Goal: Find specific page/section: Find specific page/section

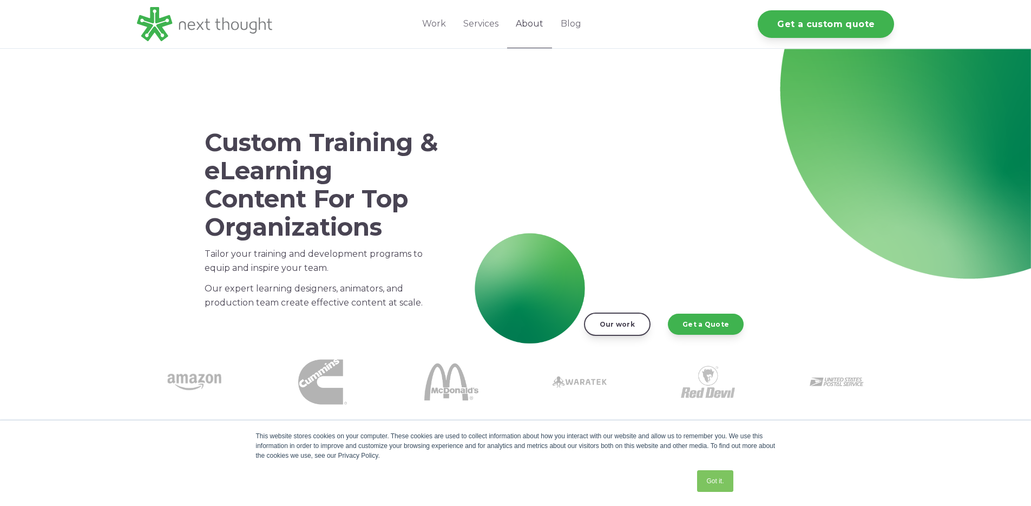
click at [539, 23] on link "About" at bounding box center [529, 24] width 45 height 48
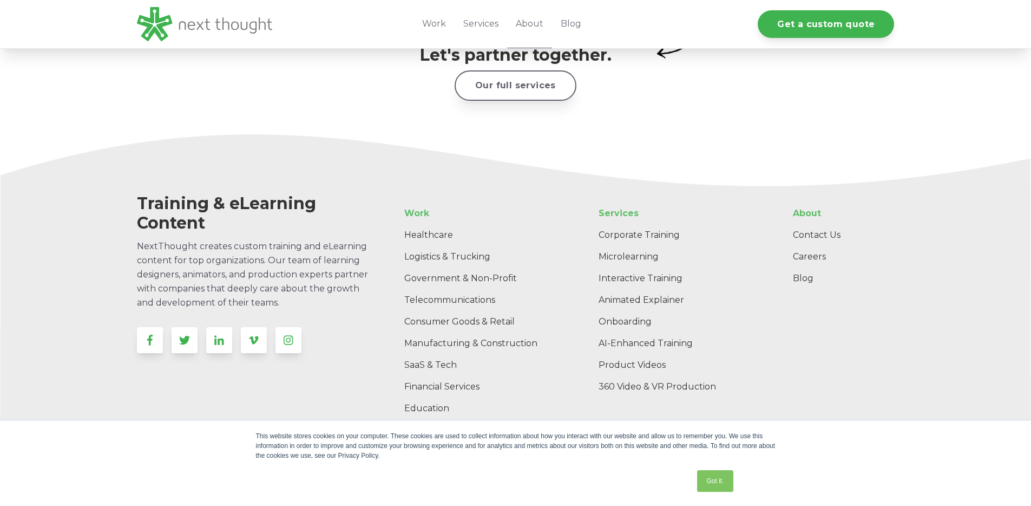
scroll to position [1737, 0]
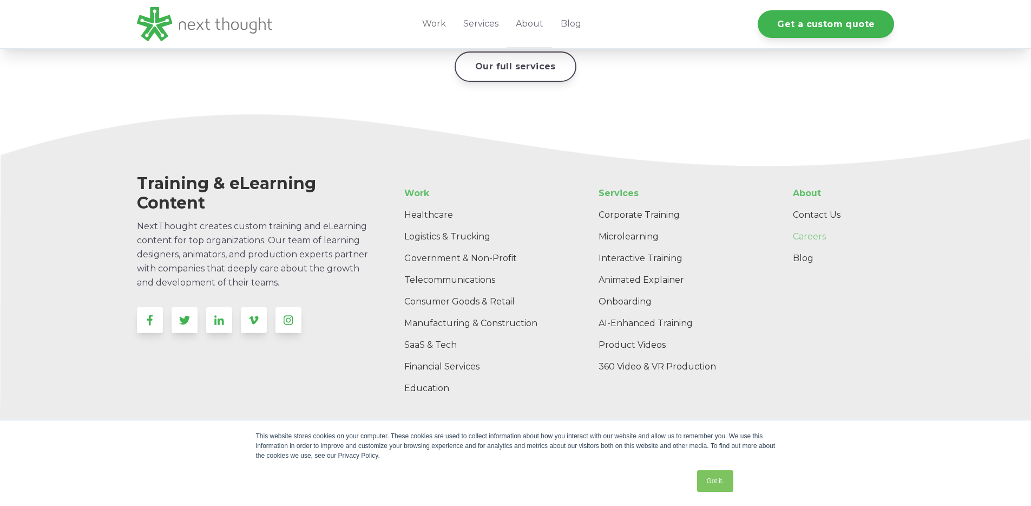
click at [800, 226] on link "Careers" at bounding box center [840, 237] width 110 height 22
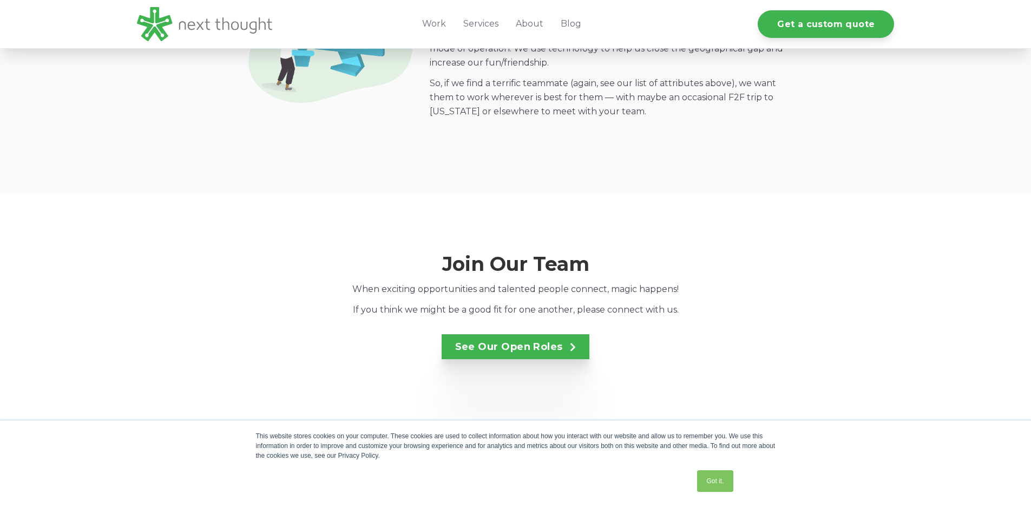
scroll to position [1876, 0]
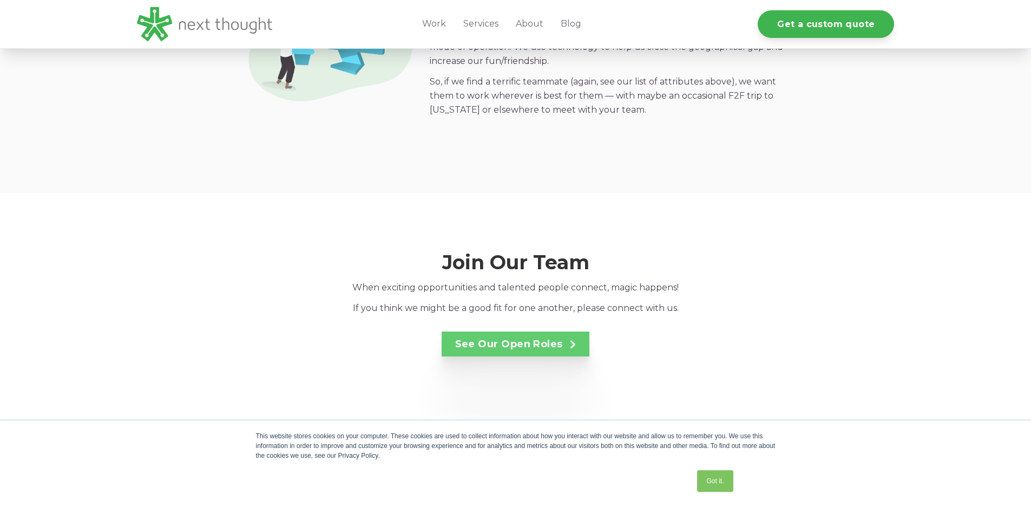
click at [536, 331] on link "See Our Open Roles" at bounding box center [516, 343] width 148 height 25
